Goal: Task Accomplishment & Management: Use online tool/utility

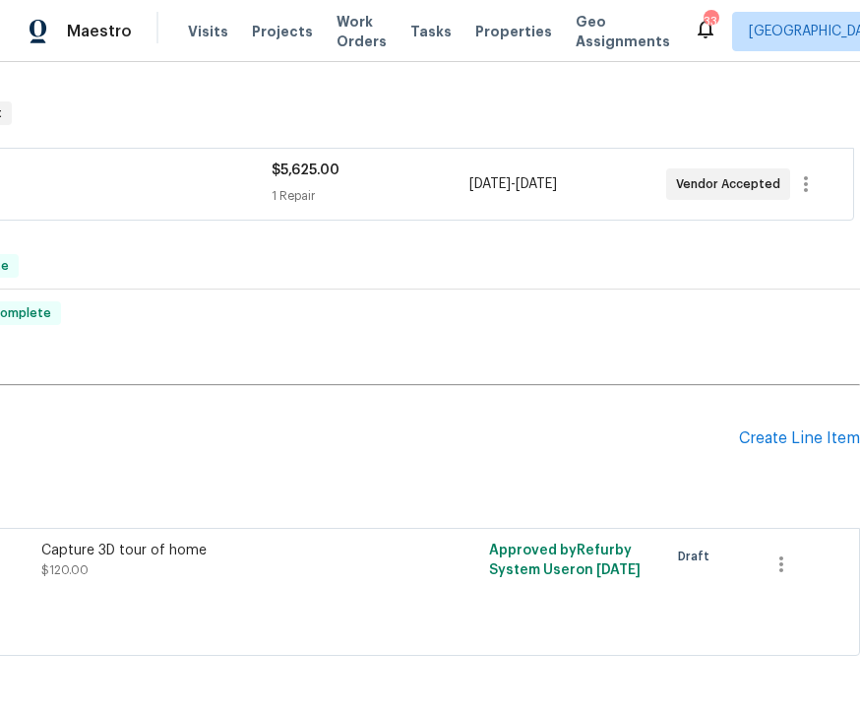
scroll to position [452, 252]
click at [791, 445] on div "Create Line Item" at bounding box center [799, 438] width 121 height 19
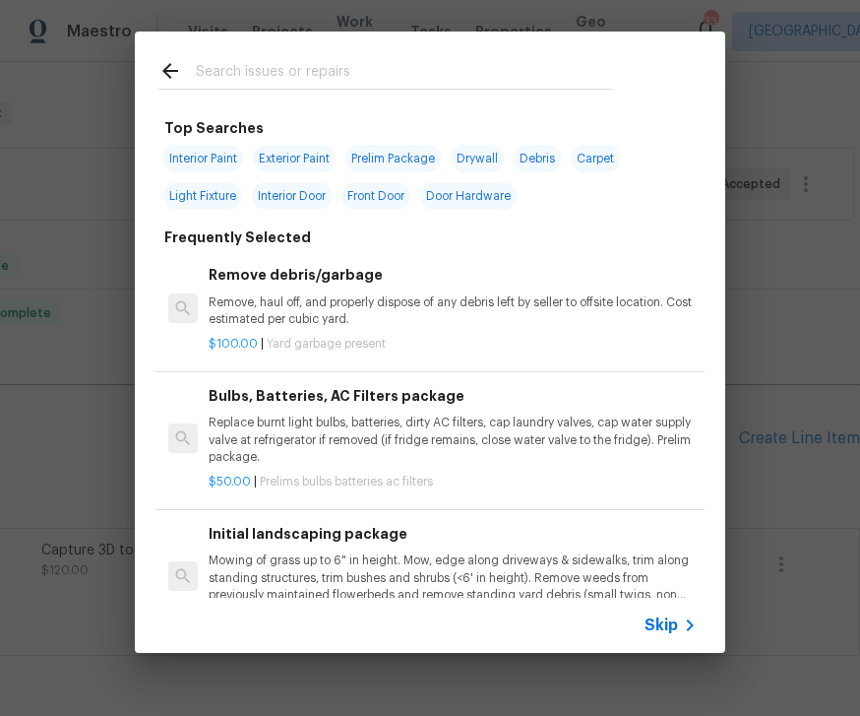
click at [440, 448] on p "Replace burnt light bulbs, batteries, dirty AC filters, cap laundry valves, cap…" at bounding box center [453, 439] width 488 height 50
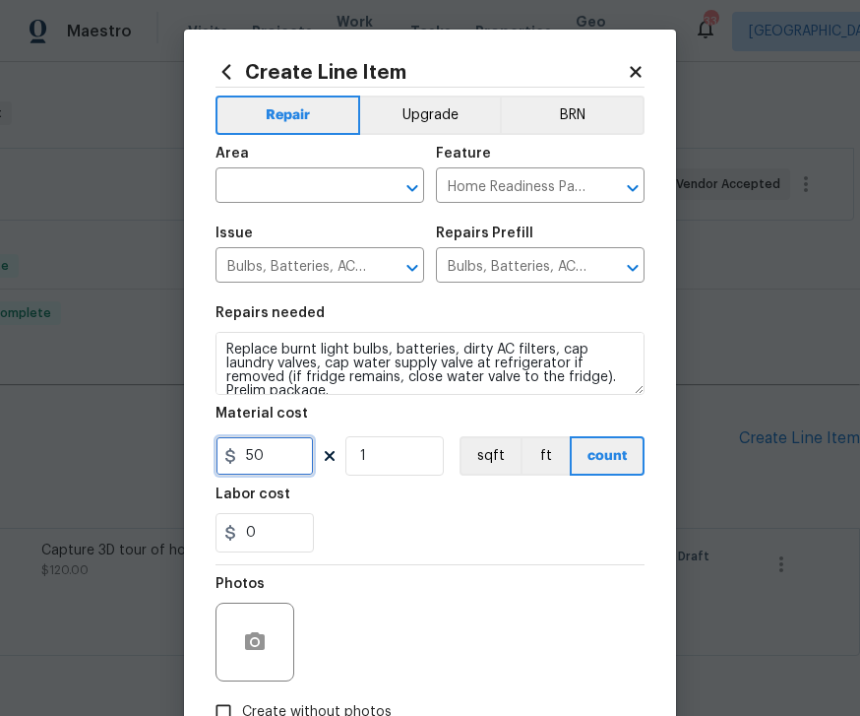
click at [289, 458] on input "50" at bounding box center [265, 455] width 98 height 39
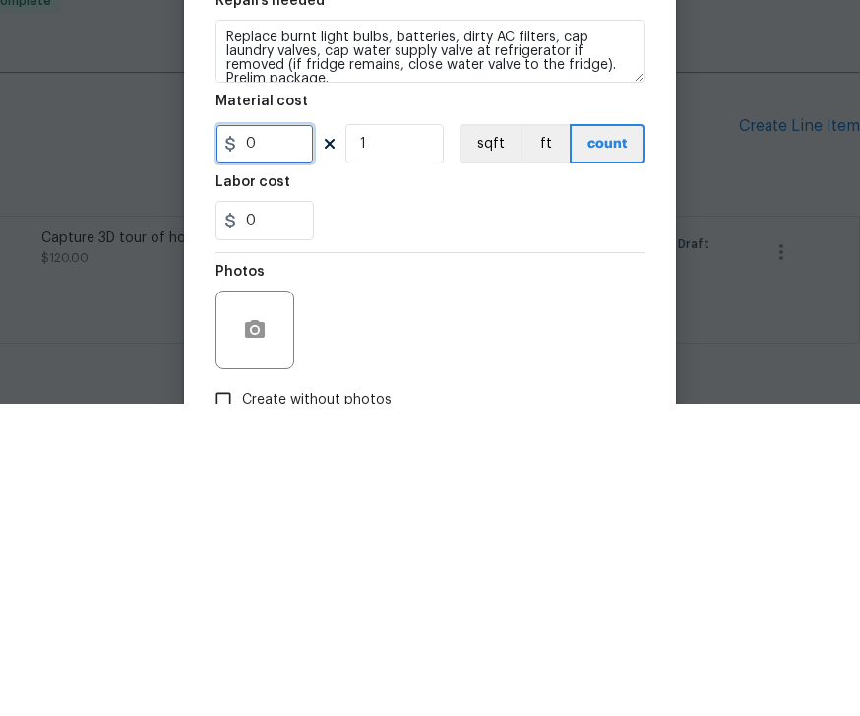
type input "0"
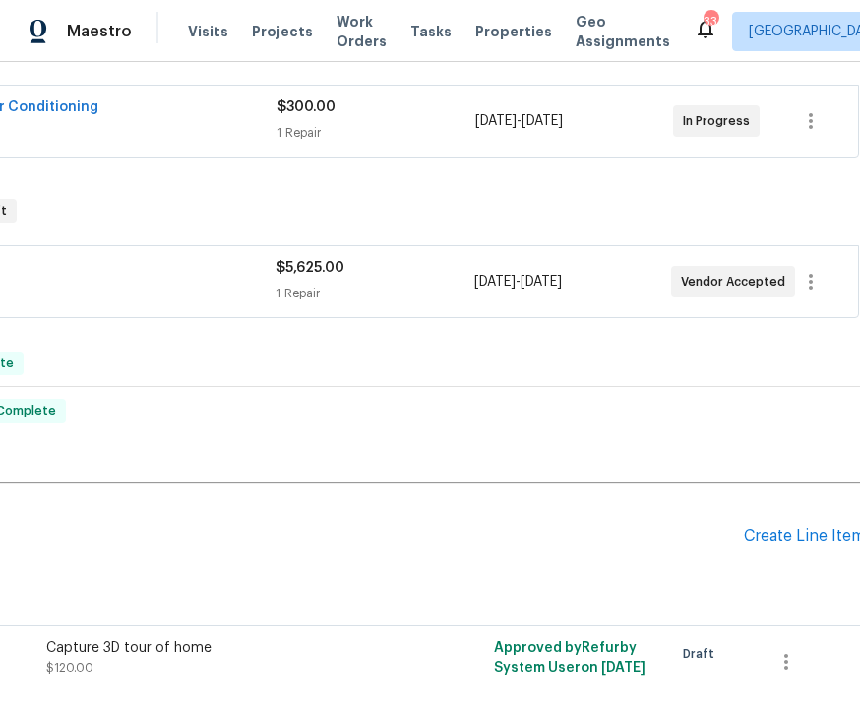
scroll to position [353, 246]
click at [795, 528] on div "Create Line Item" at bounding box center [805, 537] width 121 height 19
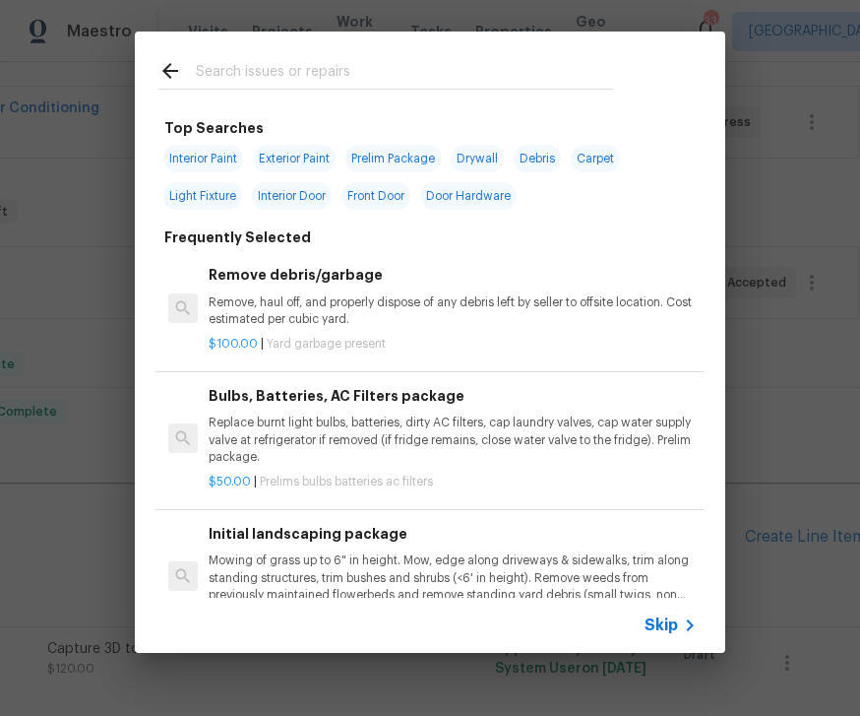
click at [294, 61] on input "text" at bounding box center [404, 74] width 417 height 30
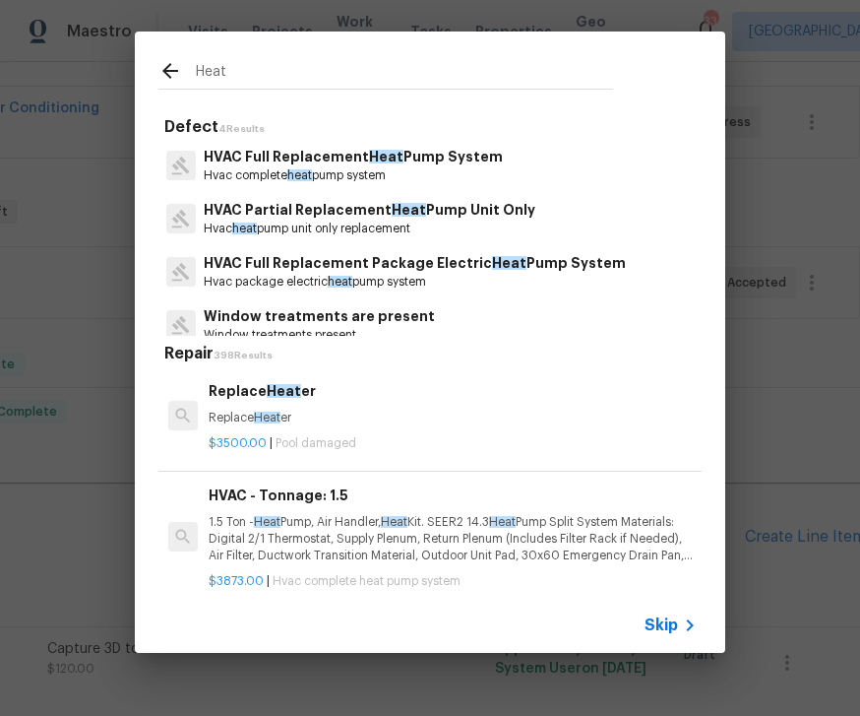
type input "Heat"
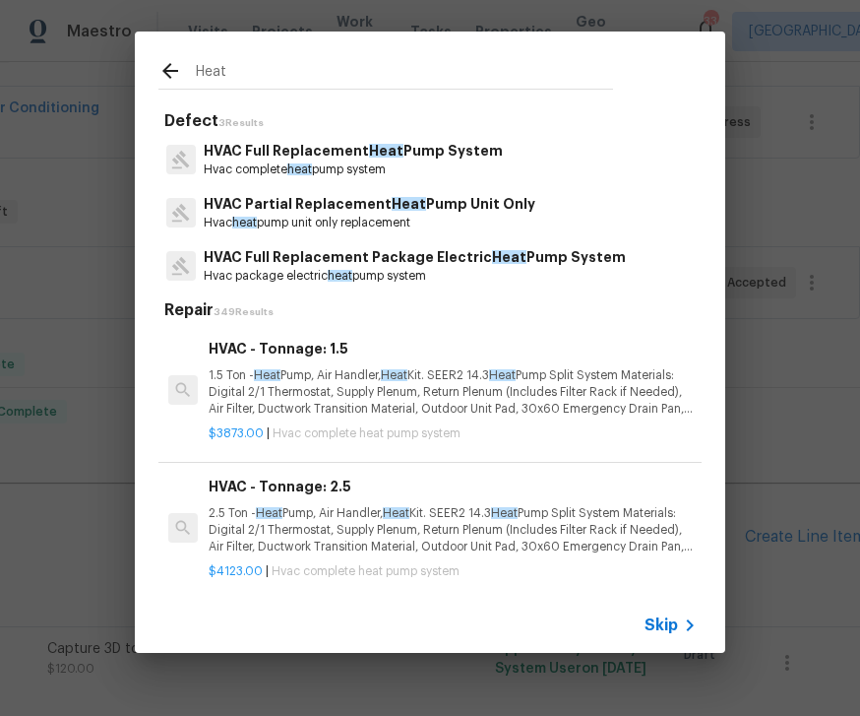
scroll to position [7, 0]
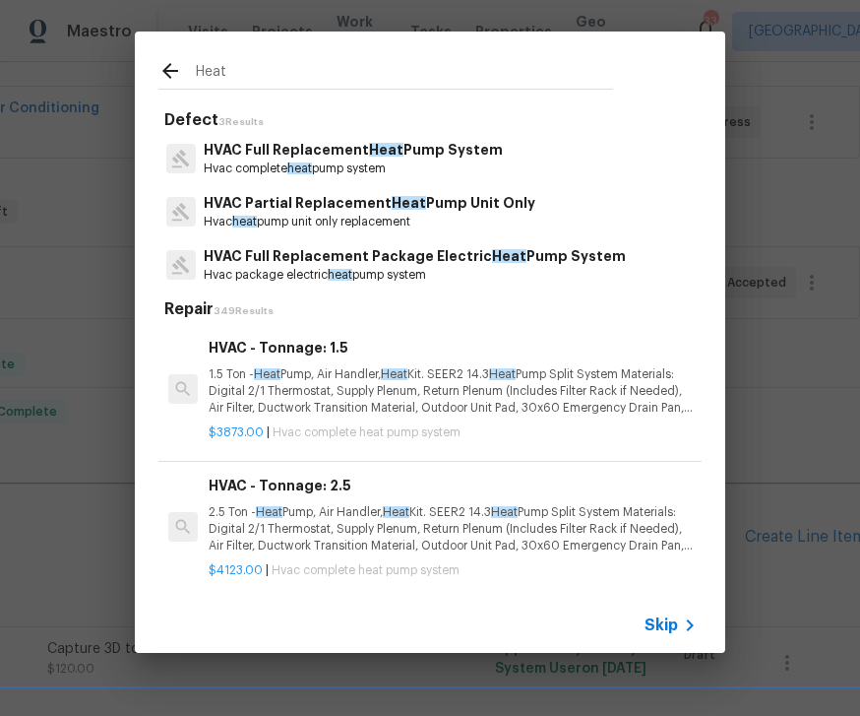
click at [327, 147] on p "HVAC Full Replacement Heat Pump System" at bounding box center [353, 150] width 299 height 21
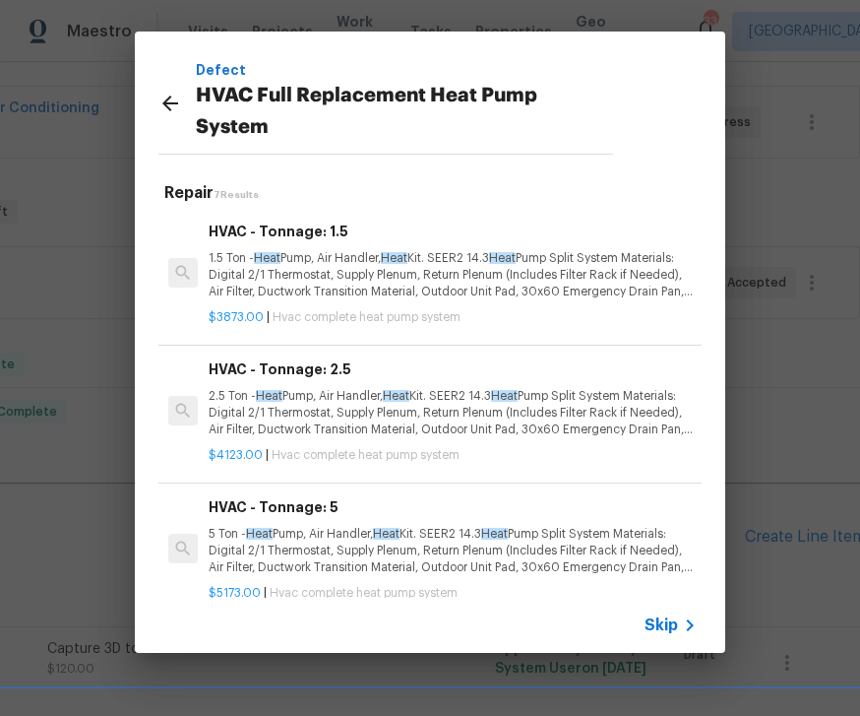
click at [346, 388] on p "2.5 Ton - Heat Pump, Air Handler, Heat Kit. SEER2 14.3 Heat Pump Split System M…" at bounding box center [453, 413] width 488 height 50
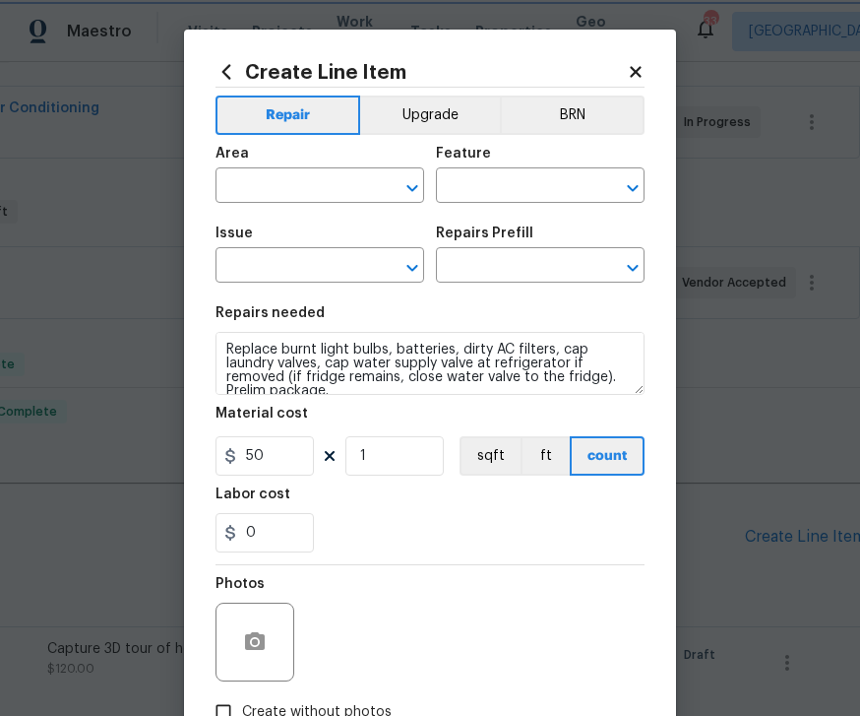
type input "HVAC"
type input "HVAC Full Replacement Heat Pump System"
type input "Bulbs, Batteries, AC Filters package $50.00"
type textarea "2.5 Ton - Heat Pump, Air Handler, Heat Kit. SEER2 14.3 Heat Pump Split System M…"
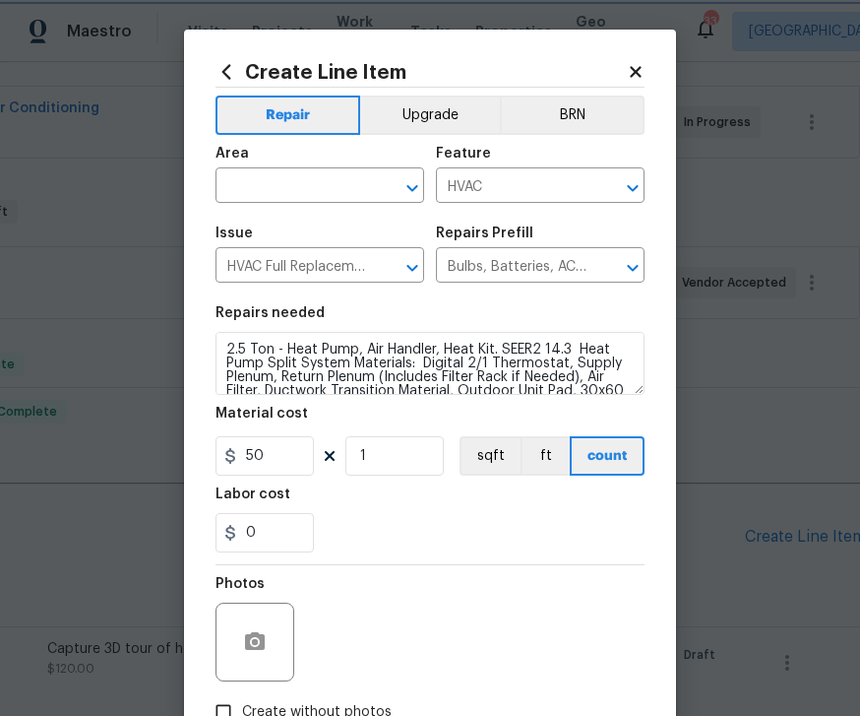
type input "HVAC - Tonnage: 2.5 $4,123.00"
type input "4123"
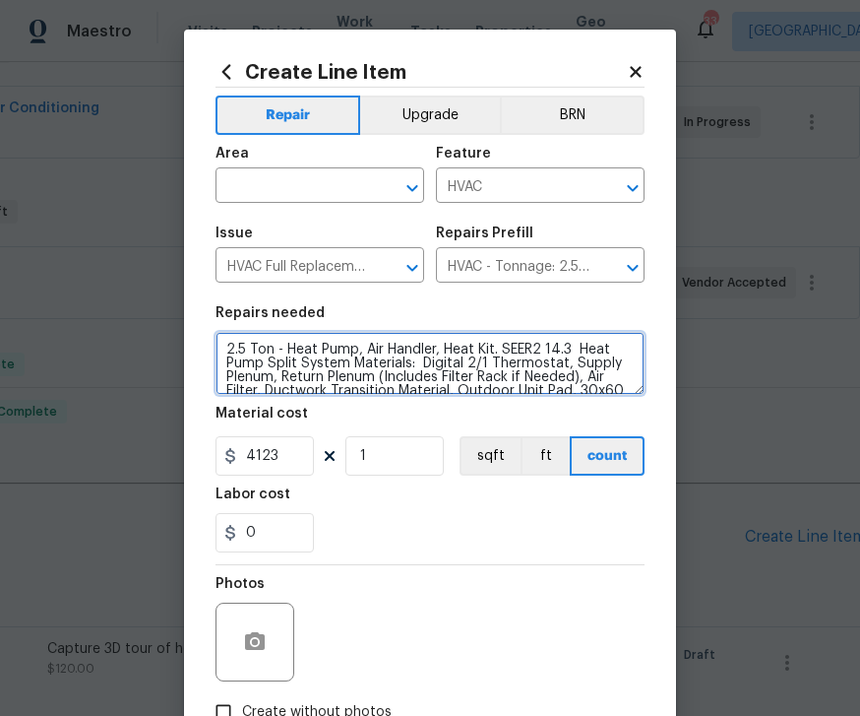
click at [248, 346] on textarea "2.5 Ton - Heat Pump, Air Handler, Heat Kit. SEER2 14.3 Heat Pump Split System M…" at bounding box center [430, 363] width 429 height 63
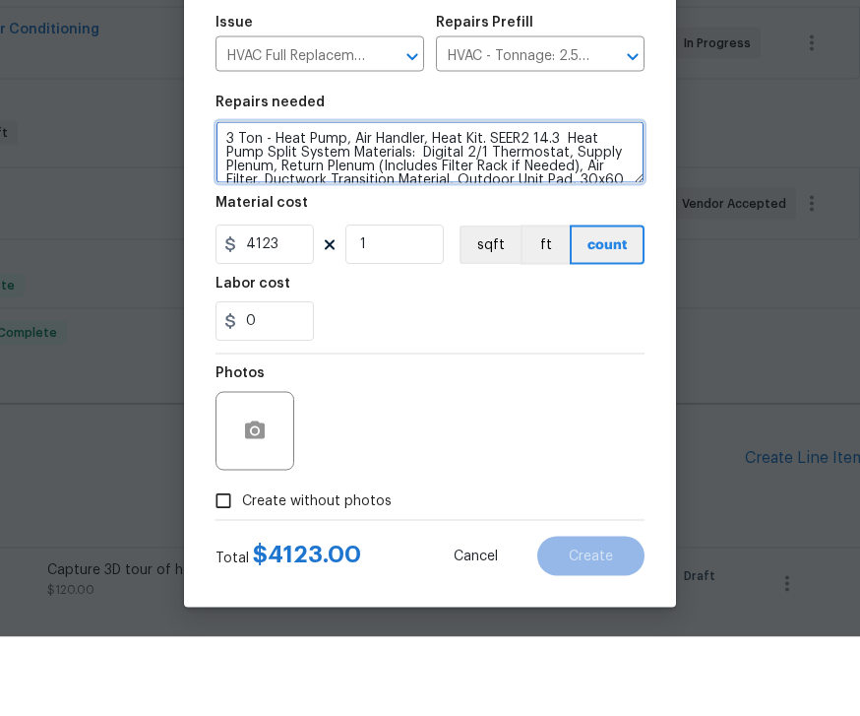
scroll to position [136, 0]
type textarea "3 Ton - Heat Pump, Air Handler, Heat Kit. SEER2 14.3 Heat Pump Split System Mat…"
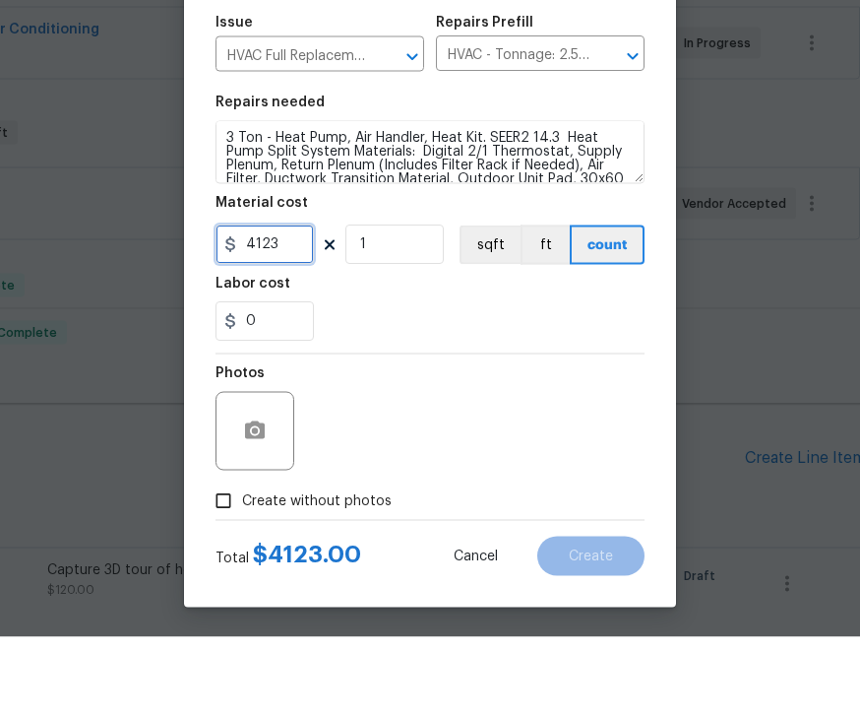
click at [296, 304] on input "4123" at bounding box center [265, 323] width 98 height 39
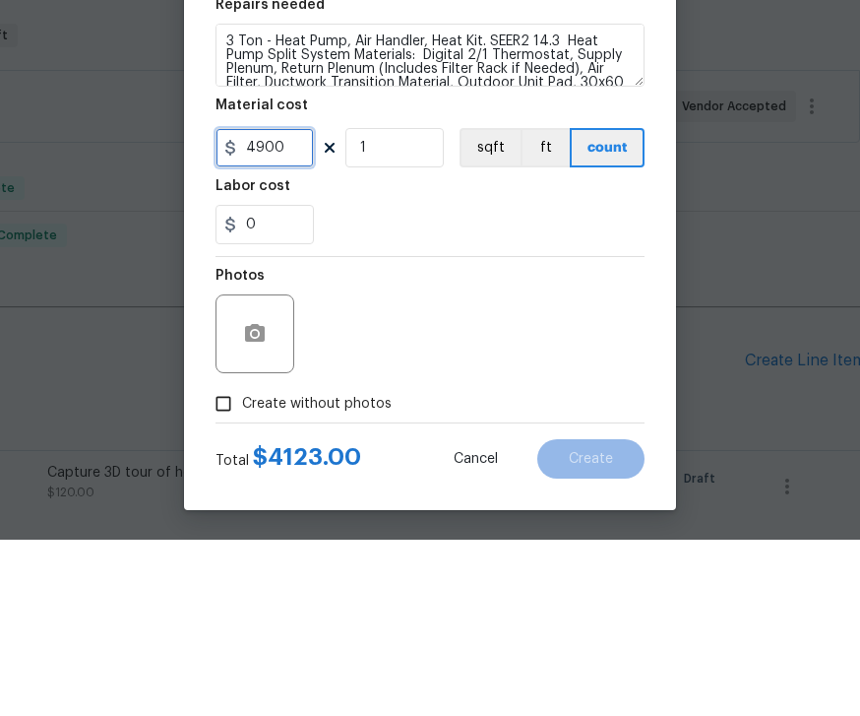
type input "4900"
click at [500, 381] on div "0" at bounding box center [430, 400] width 429 height 39
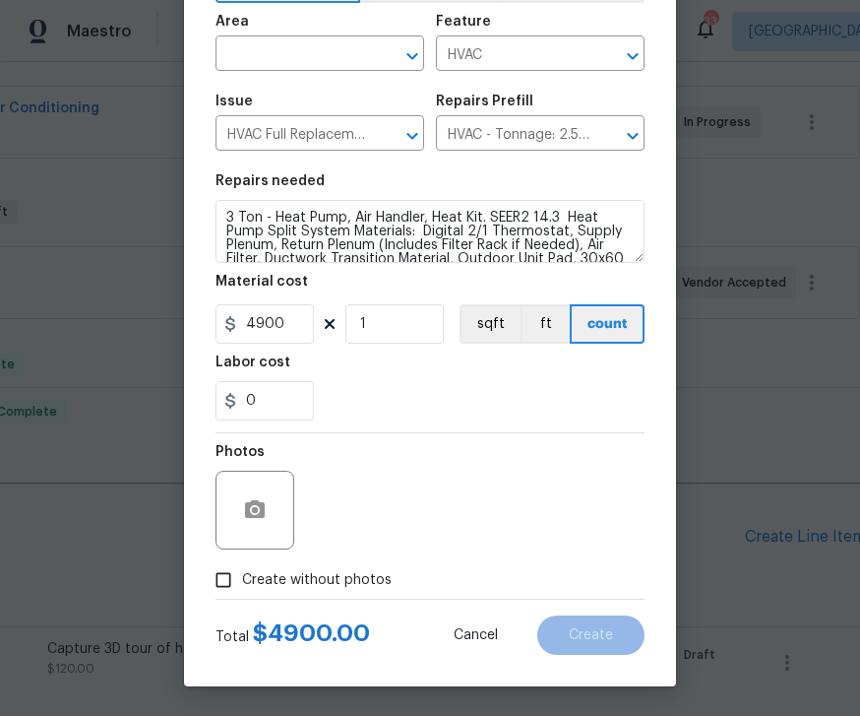
click at [414, 55] on icon "Open" at bounding box center [412, 55] width 11 height 7
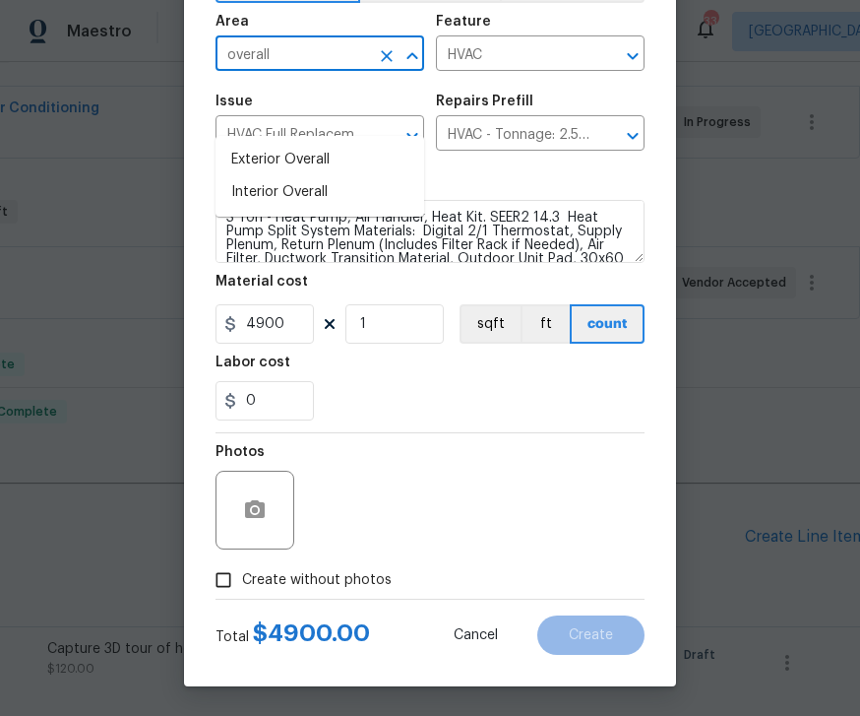
click at [298, 144] on li "Exterior Overall" at bounding box center [320, 160] width 209 height 32
type input "Exterior Overall"
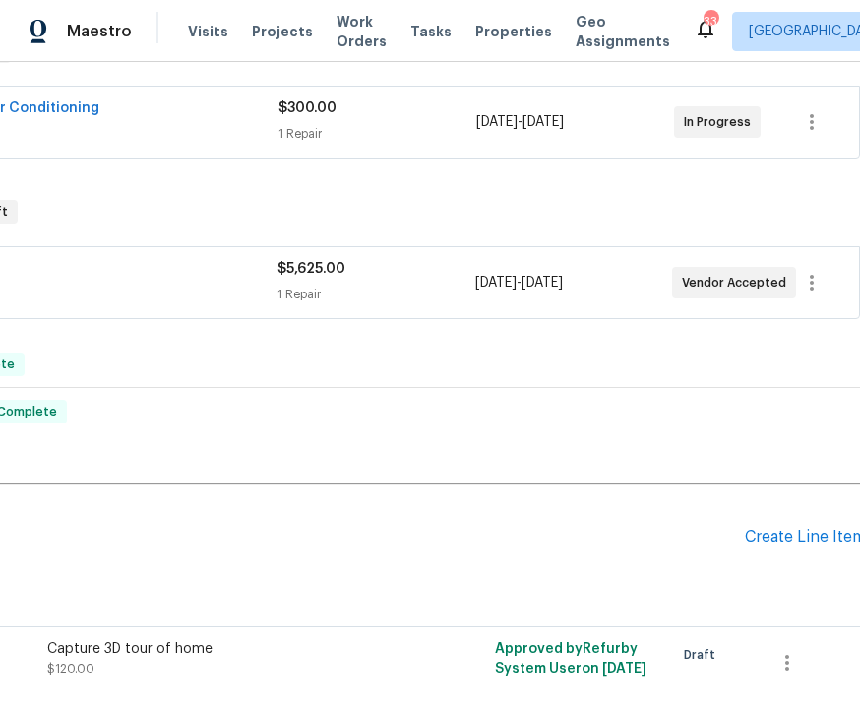
click at [797, 528] on div "Create Line Item" at bounding box center [805, 537] width 121 height 19
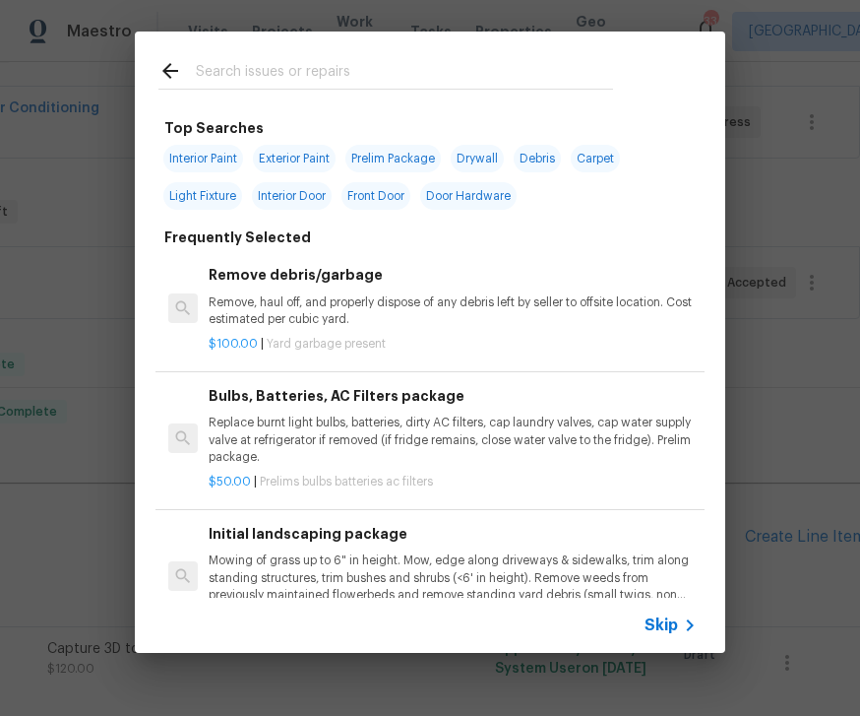
click at [679, 628] on icon at bounding box center [690, 625] width 24 height 24
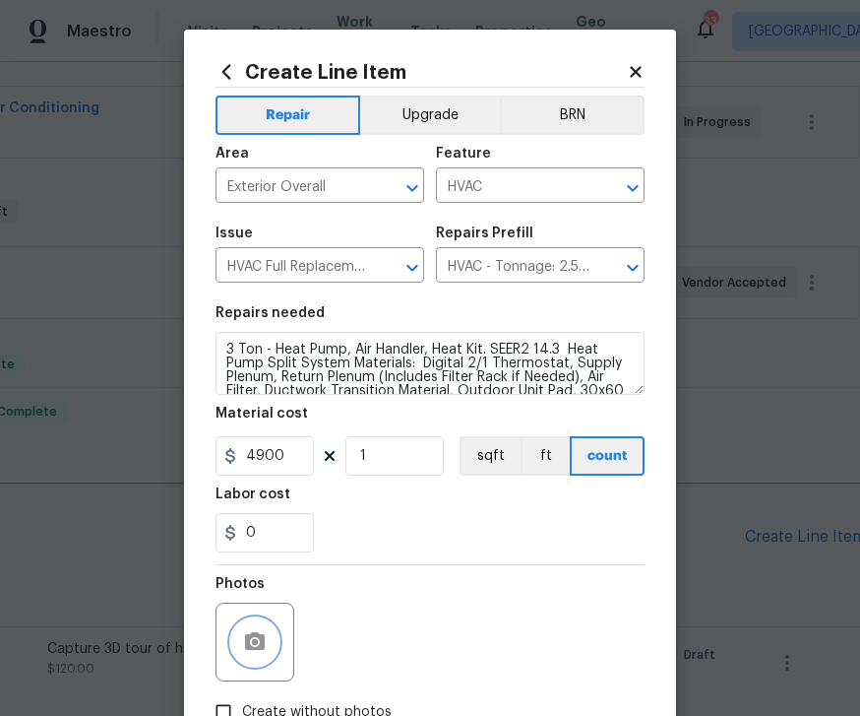
click at [269, 647] on button "button" at bounding box center [254, 641] width 47 height 47
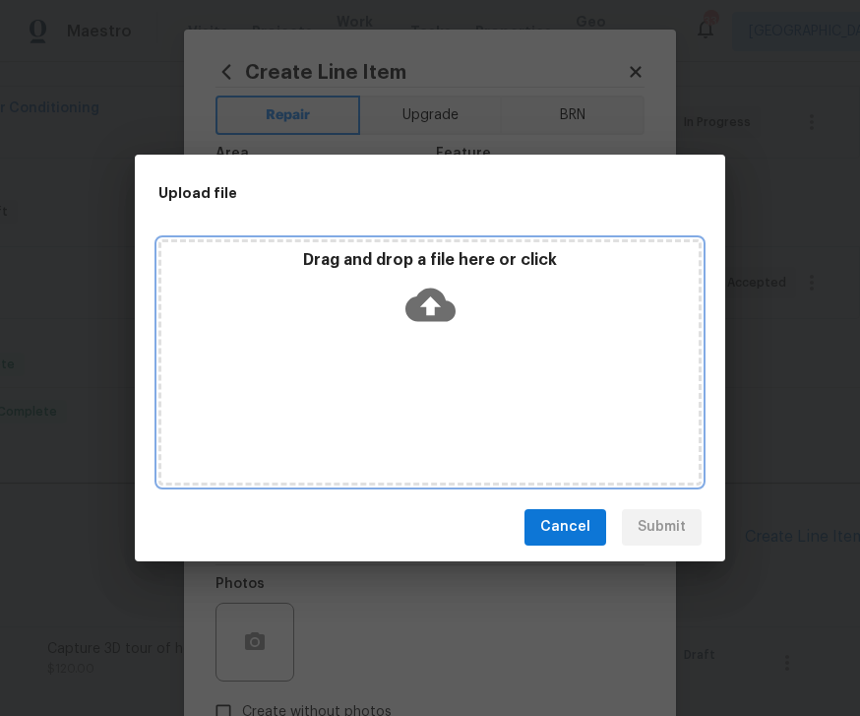
click at [475, 277] on div "Drag and drop a file here or click" at bounding box center [430, 292] width 538 height 85
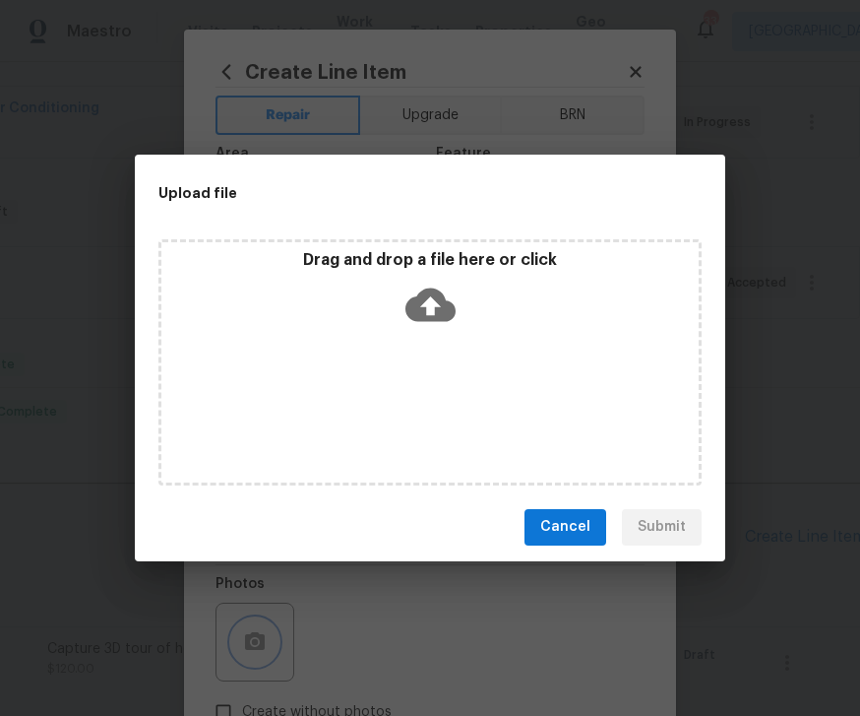
click at [653, 61] on div "Upload file Drag and drop a file here or click Cancel Submit" at bounding box center [430, 358] width 860 height 716
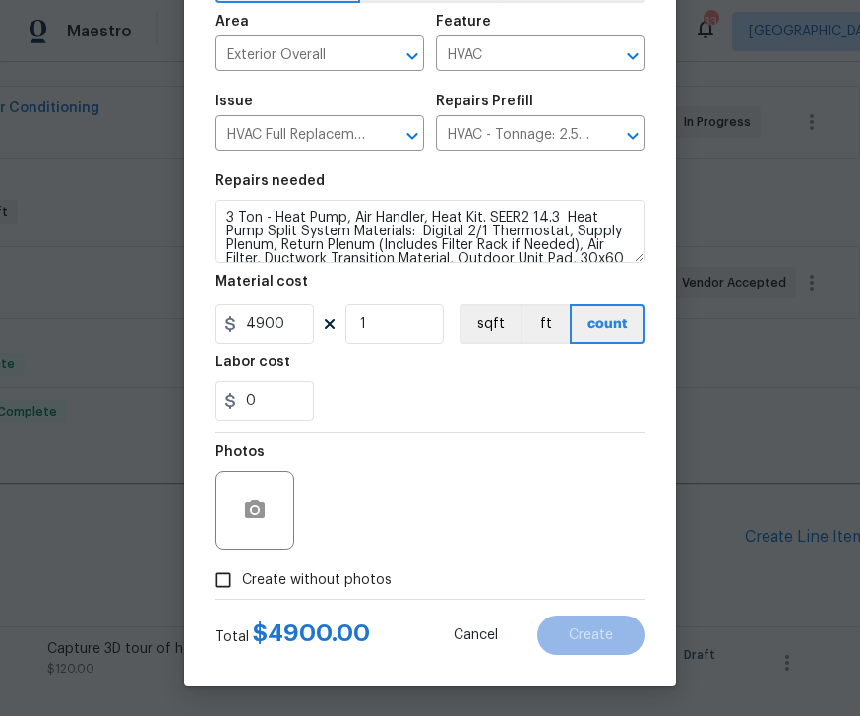
click at [238, 567] on input "Create without photos" at bounding box center [223, 579] width 37 height 37
checkbox input "true"
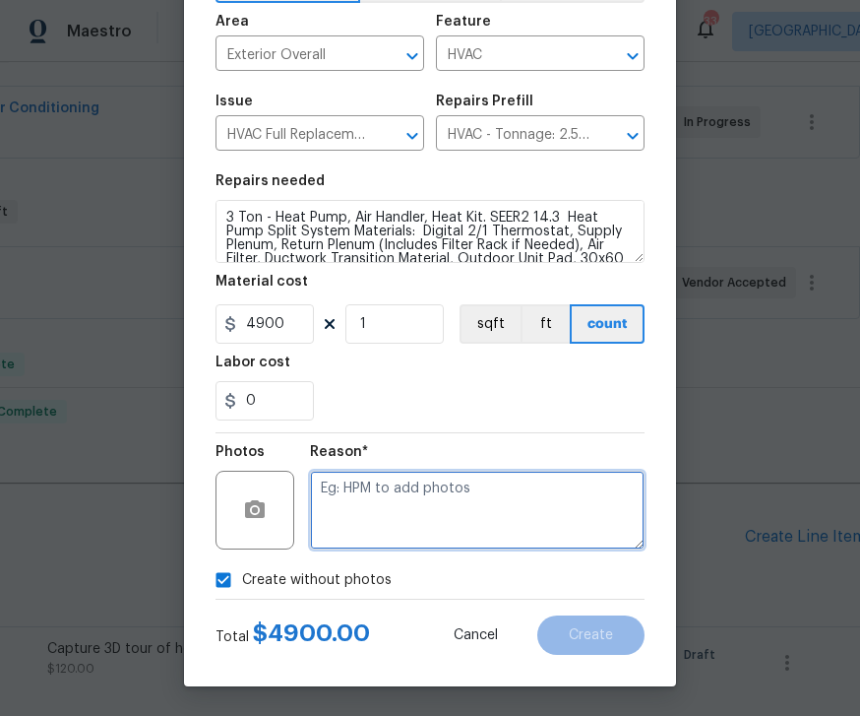
click at [403, 506] on textarea at bounding box center [477, 510] width 335 height 79
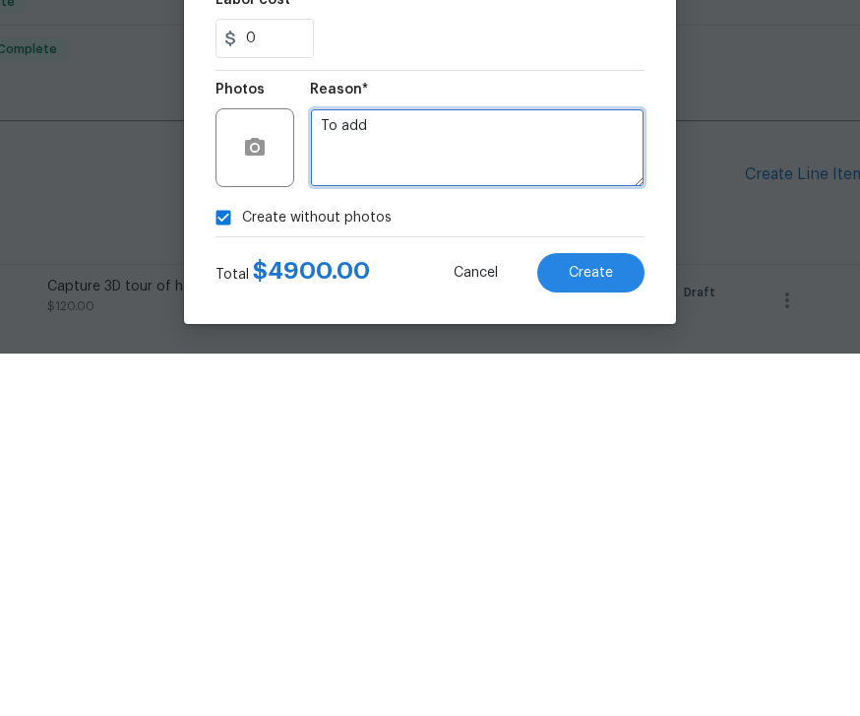
type textarea "To add"
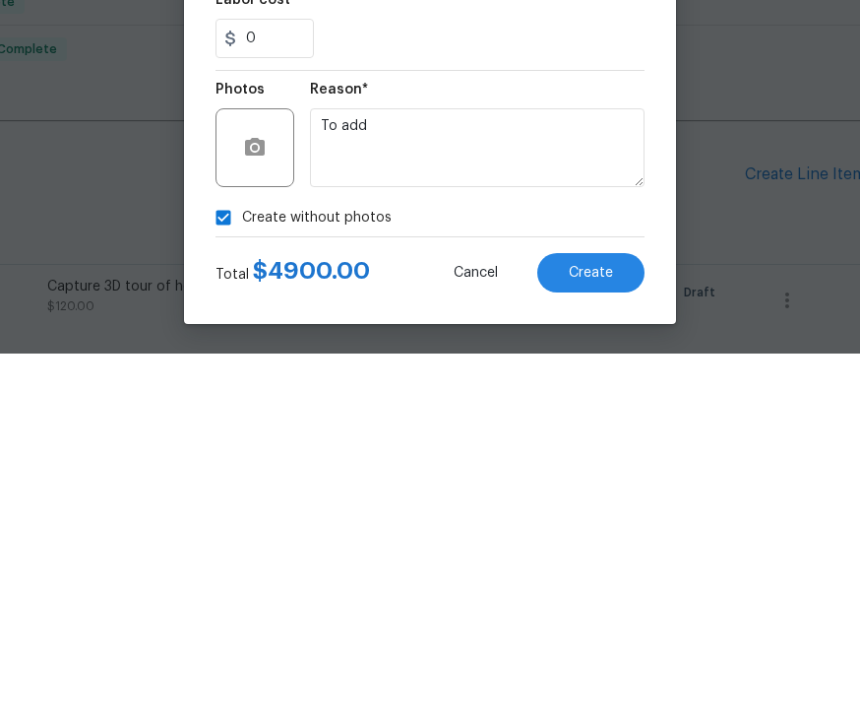
click at [616, 615] on button "Create" at bounding box center [591, 634] width 107 height 39
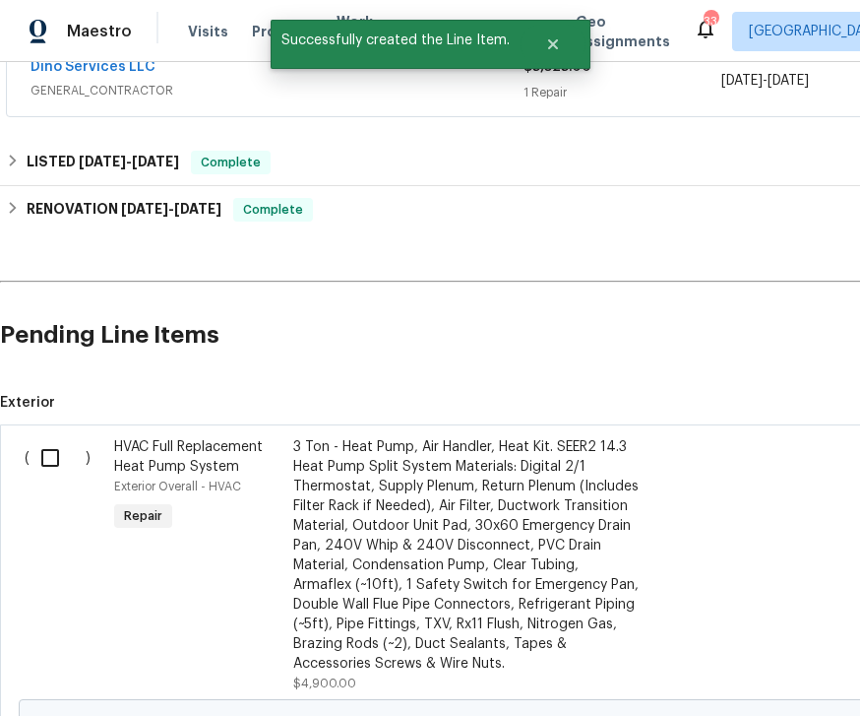
scroll to position [555, 0]
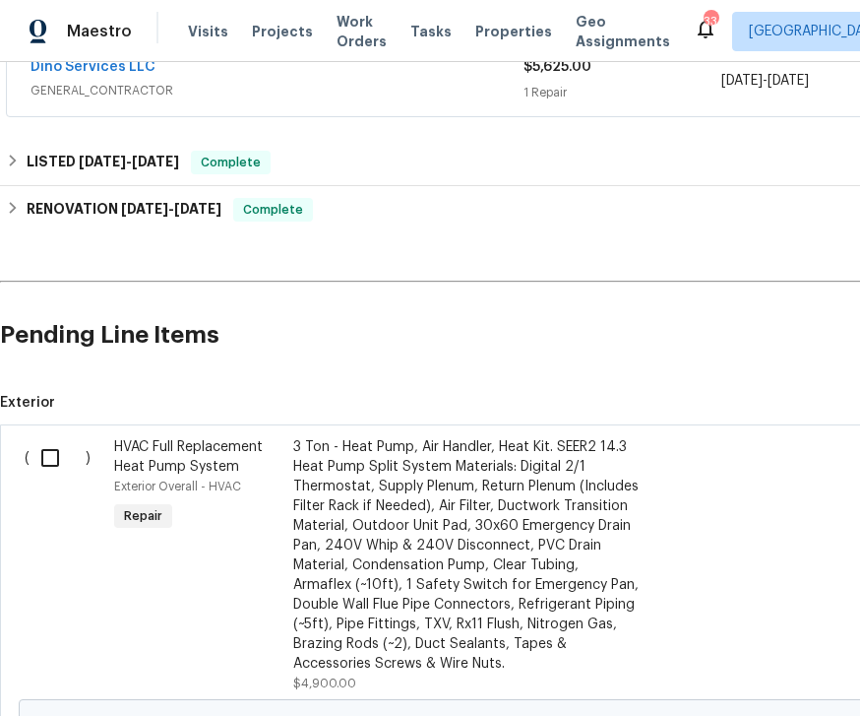
click at [46, 437] on input "checkbox" at bounding box center [58, 457] width 56 height 41
checkbox input "true"
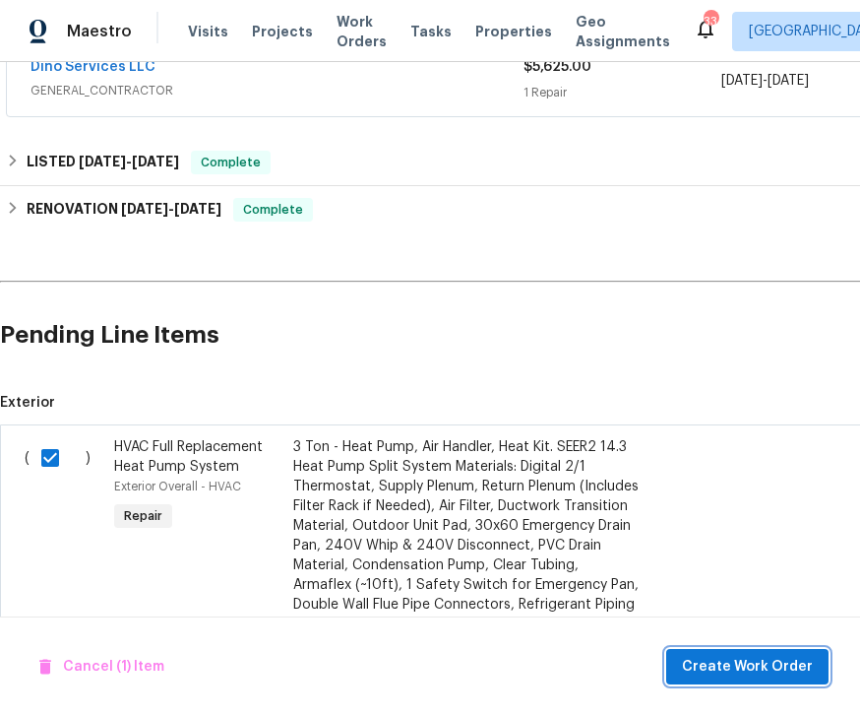
click at [729, 666] on span "Create Work Order" at bounding box center [747, 667] width 131 height 25
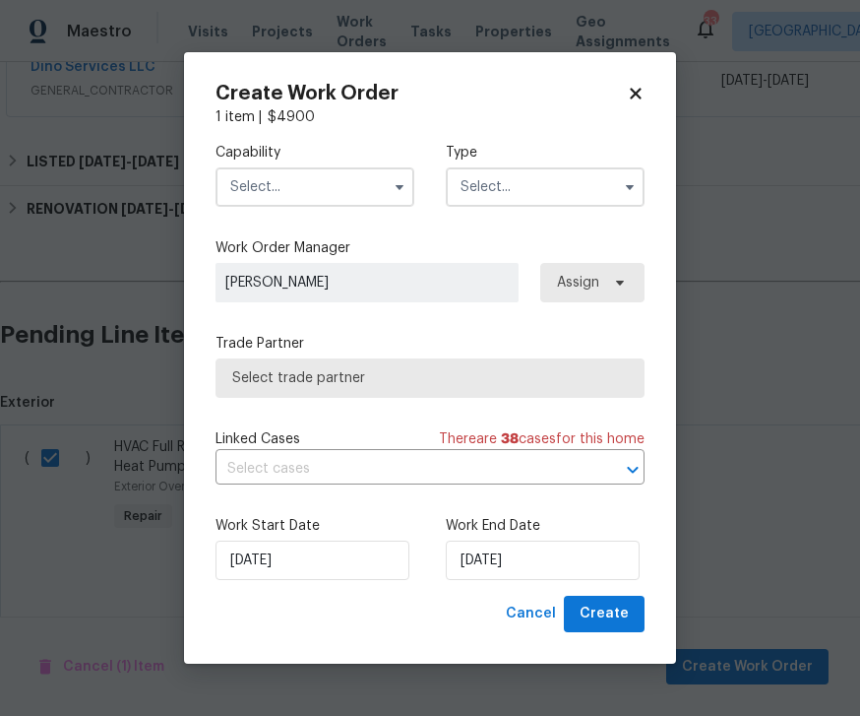
click at [371, 161] on div "Capability" at bounding box center [315, 175] width 199 height 64
click at [359, 192] on input "text" at bounding box center [315, 186] width 199 height 39
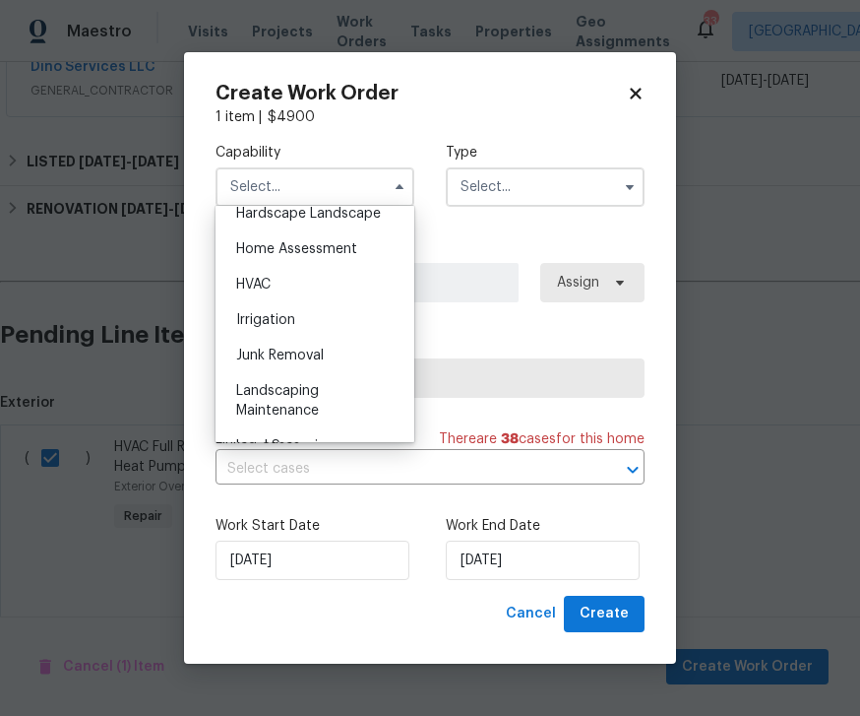
scroll to position [1091, 0]
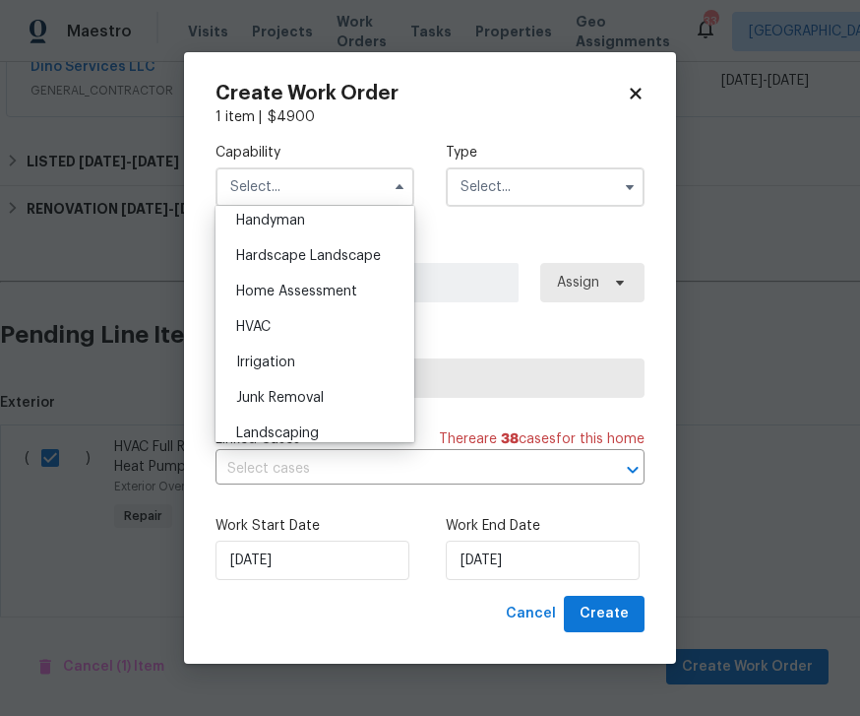
click at [274, 319] on div "HVAC" at bounding box center [315, 326] width 189 height 35
type input "HVAC"
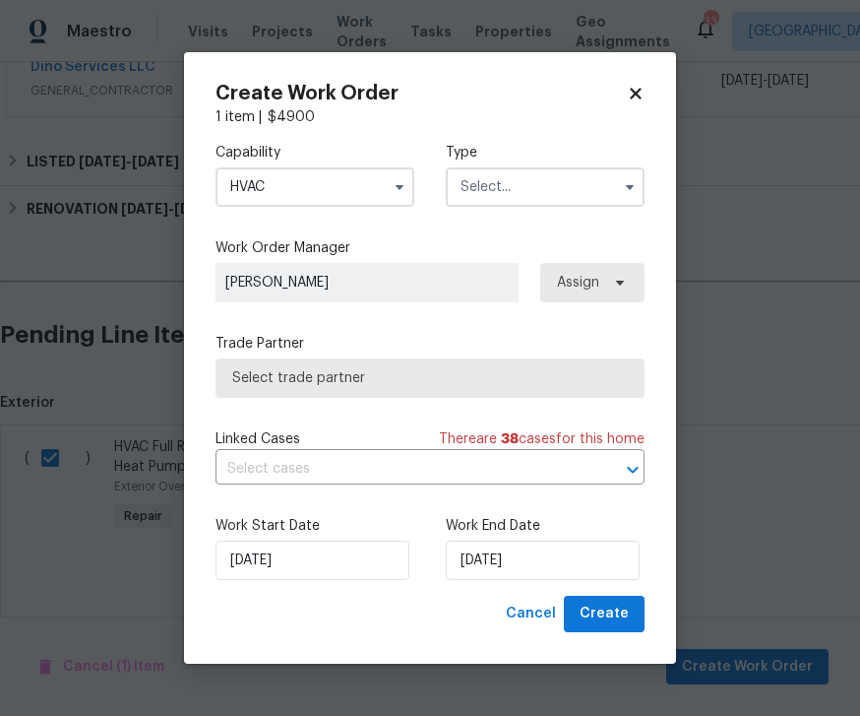
click at [601, 170] on input "text" at bounding box center [545, 186] width 199 height 39
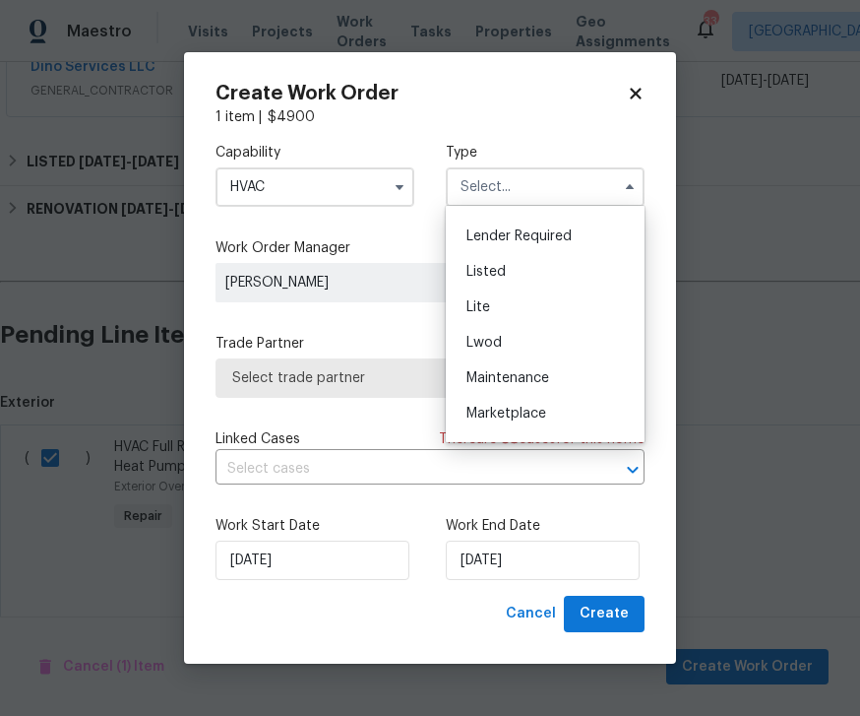
scroll to position [164, 0]
click at [491, 265] on div "Listed" at bounding box center [545, 276] width 189 height 35
type input "Listed"
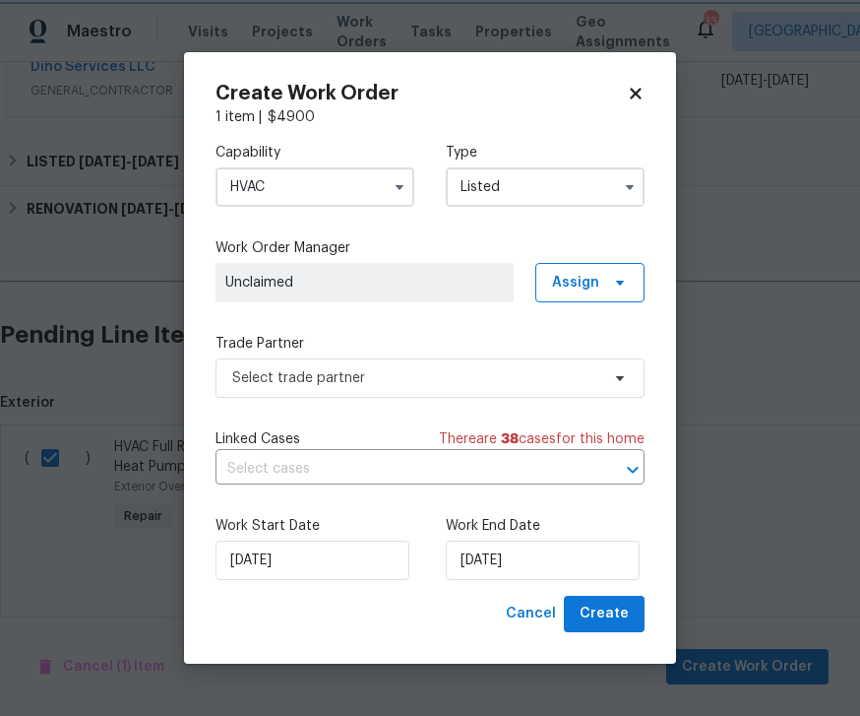
scroll to position [0, 0]
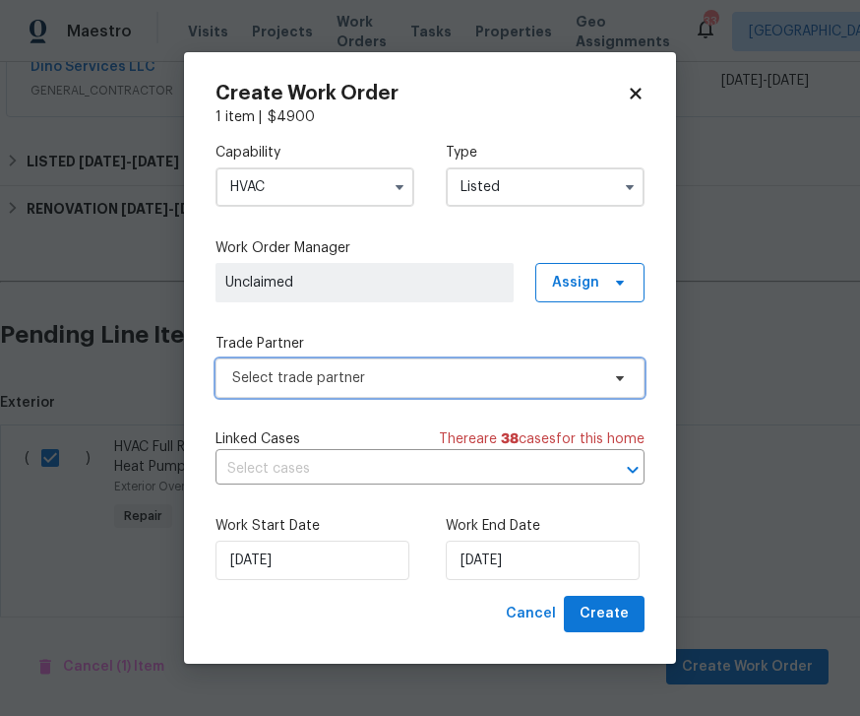
click at [618, 376] on icon at bounding box center [620, 378] width 8 height 5
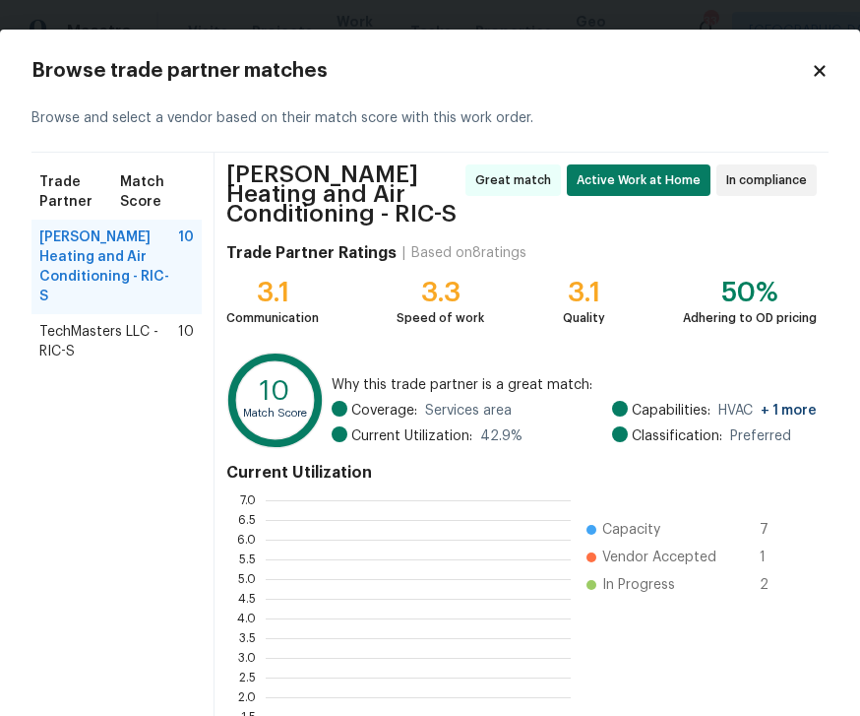
scroll to position [2, 2]
